Goal: Transaction & Acquisition: Book appointment/travel/reservation

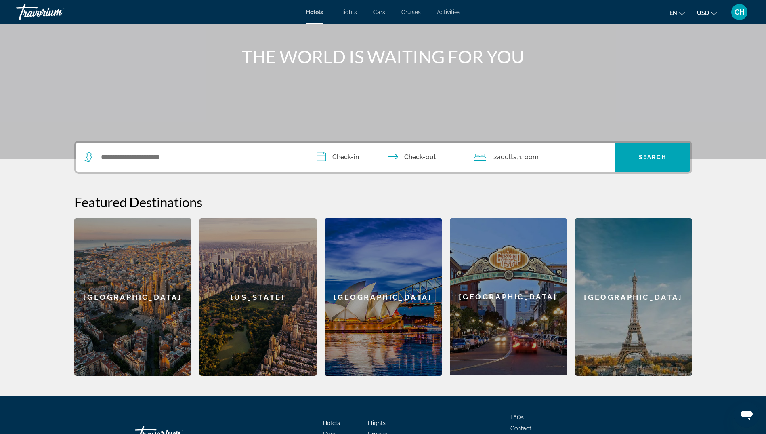
scroll to position [144, 0]
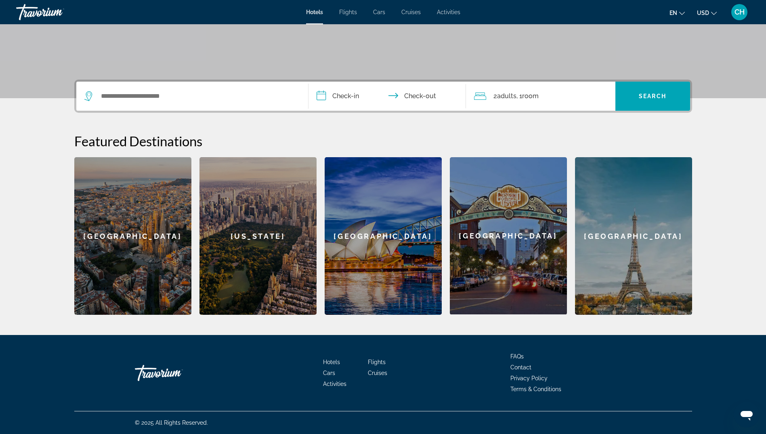
click at [452, 8] on div "Hotels Flights Cars Cruises Activities Hotels Flights Cars Cruises Activities e…" at bounding box center [383, 12] width 766 height 21
click at [452, 11] on span "Activities" at bounding box center [448, 12] width 23 height 6
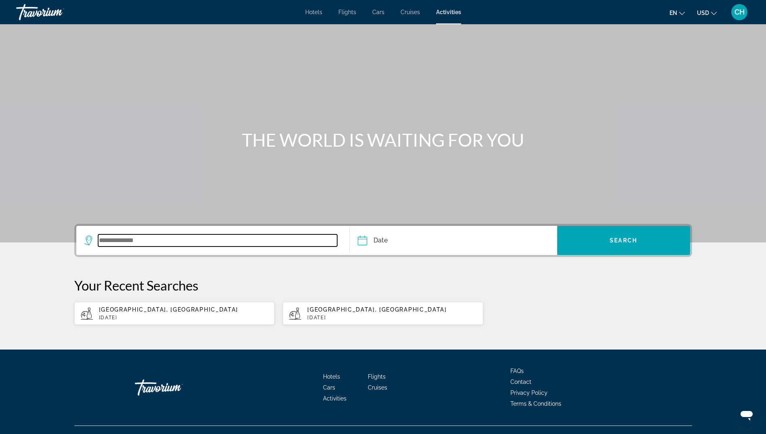
click at [188, 235] on input "Search widget" at bounding box center [218, 240] width 240 height 12
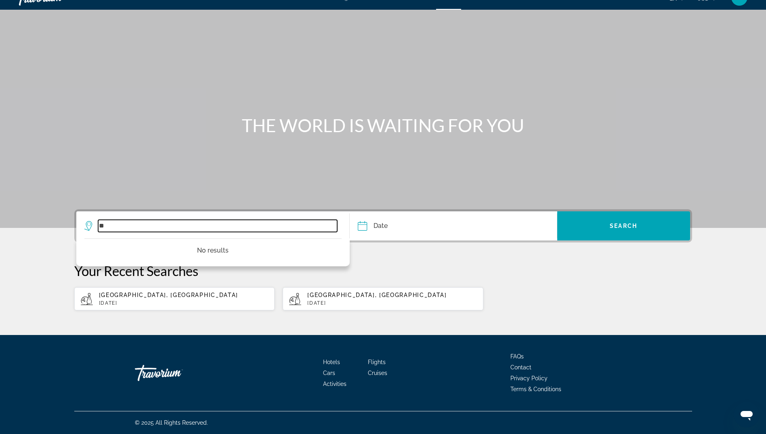
type input "*"
